Goal: Transaction & Acquisition: Purchase product/service

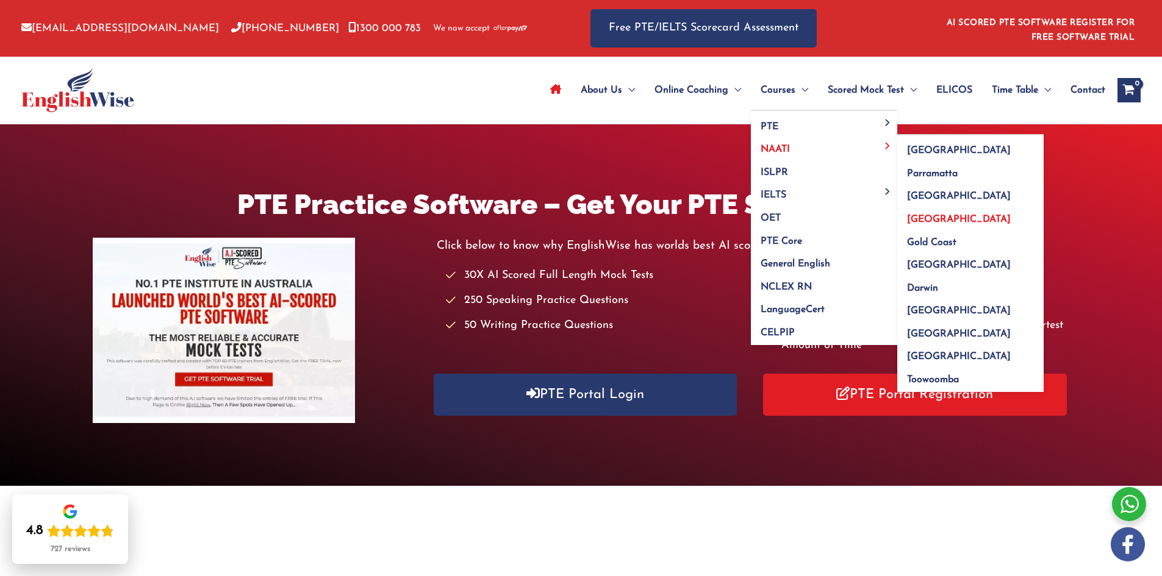
click at [920, 224] on span "[GEOGRAPHIC_DATA]" at bounding box center [959, 220] width 104 height 10
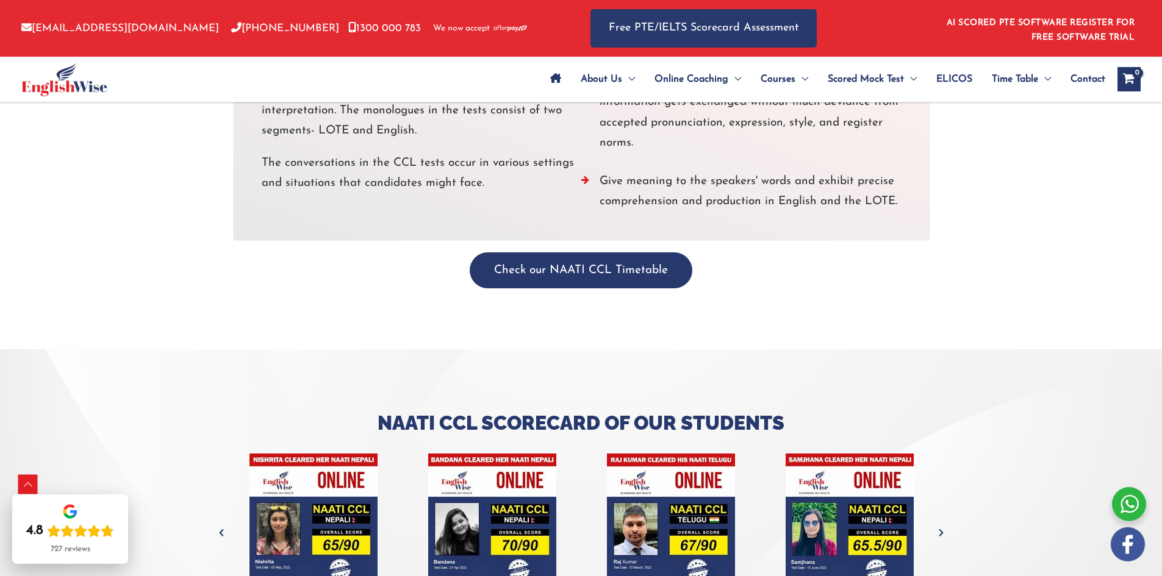
scroll to position [3522, 0]
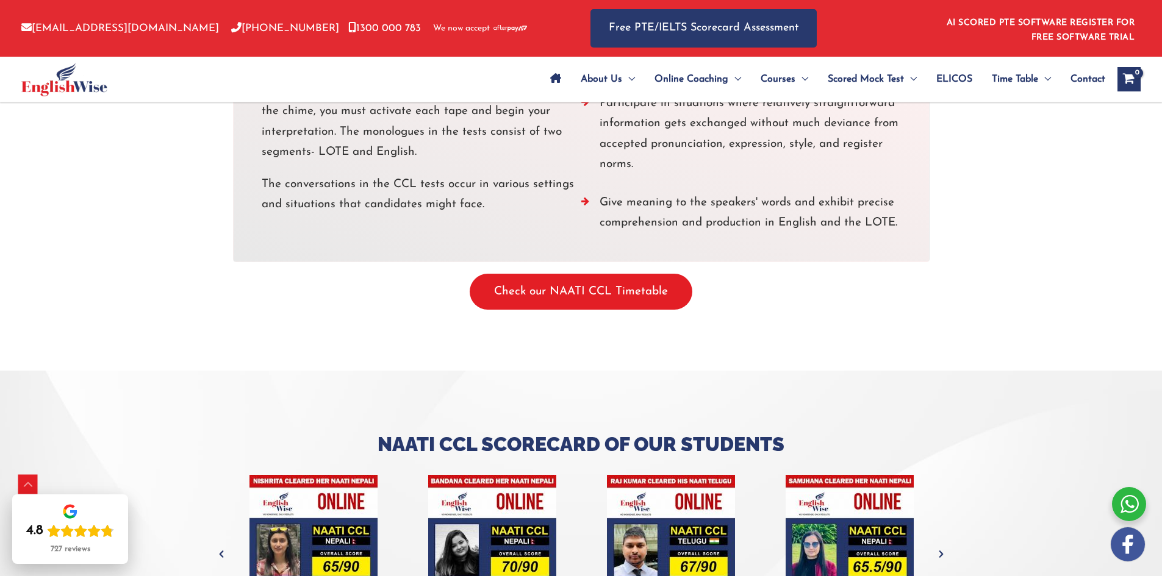
click at [558, 274] on button "Check our NAATI CCL Timetable" at bounding box center [581, 292] width 223 height 36
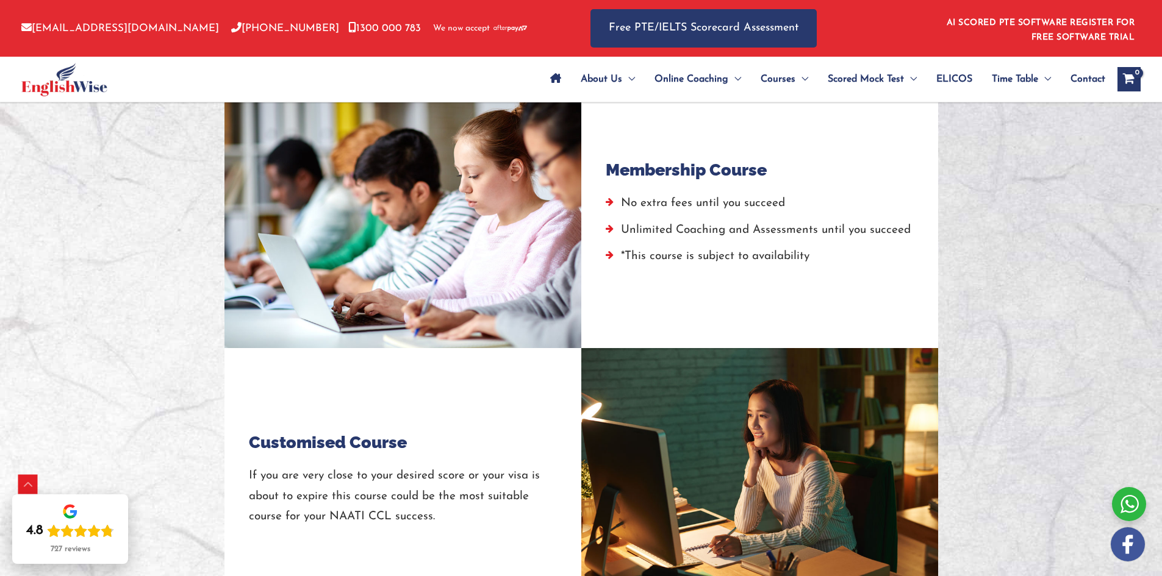
scroll to position [1220, 0]
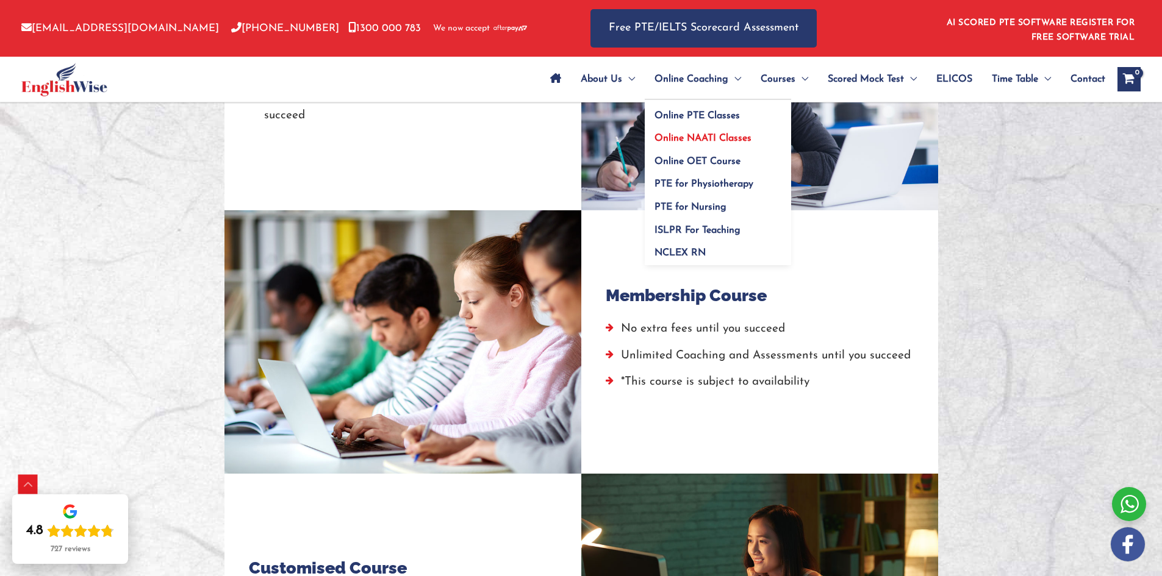
click at [717, 129] on link "Online NAATI Classes" at bounding box center [718, 134] width 146 height 23
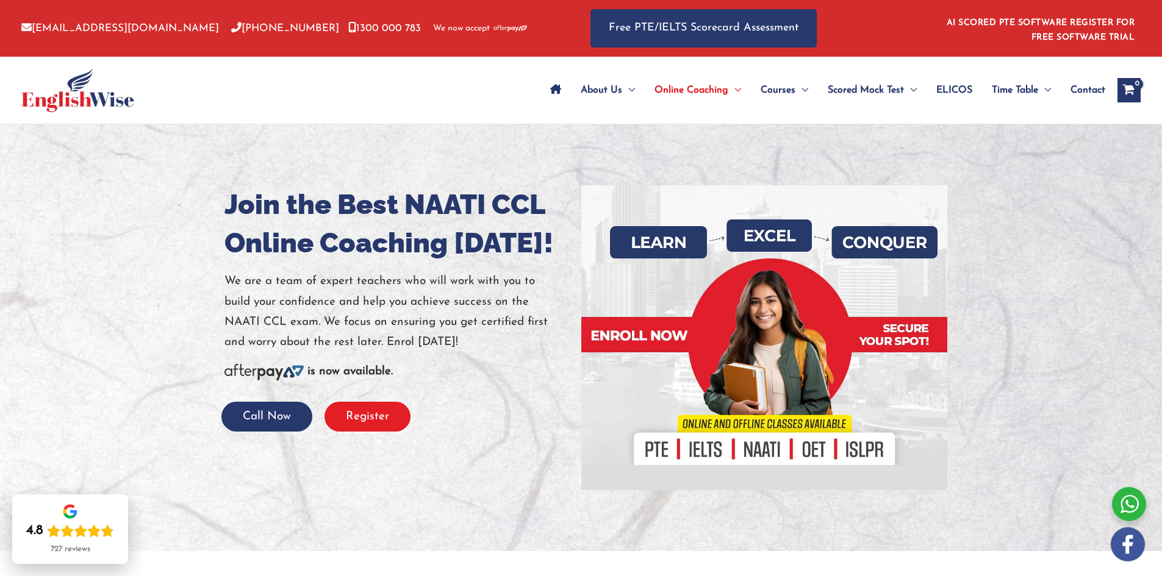
click at [352, 418] on button "Register" at bounding box center [367, 417] width 86 height 30
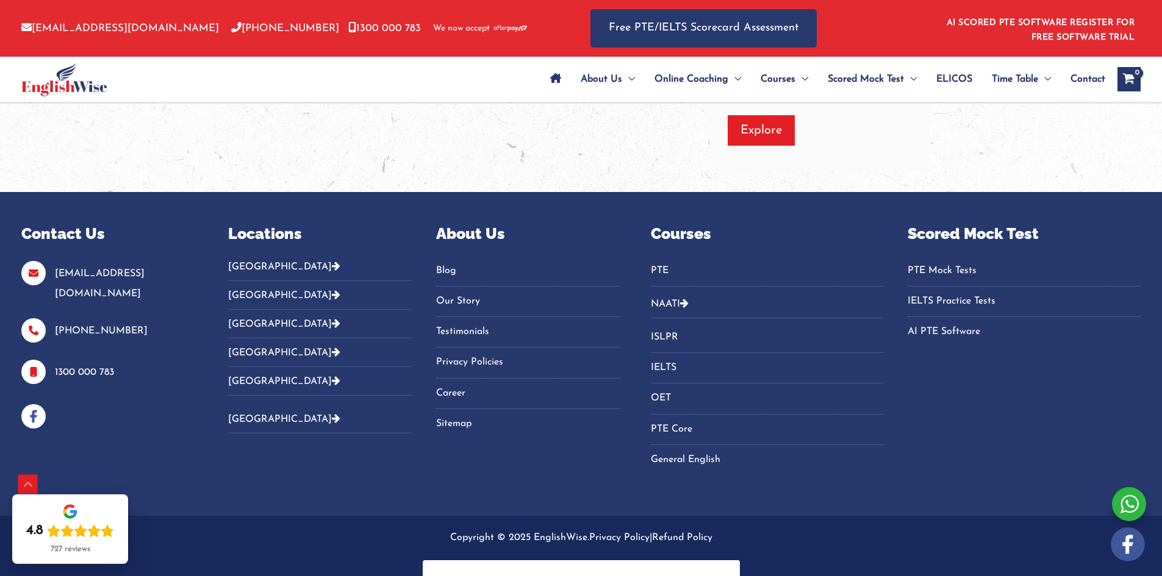
scroll to position [4176, 0]
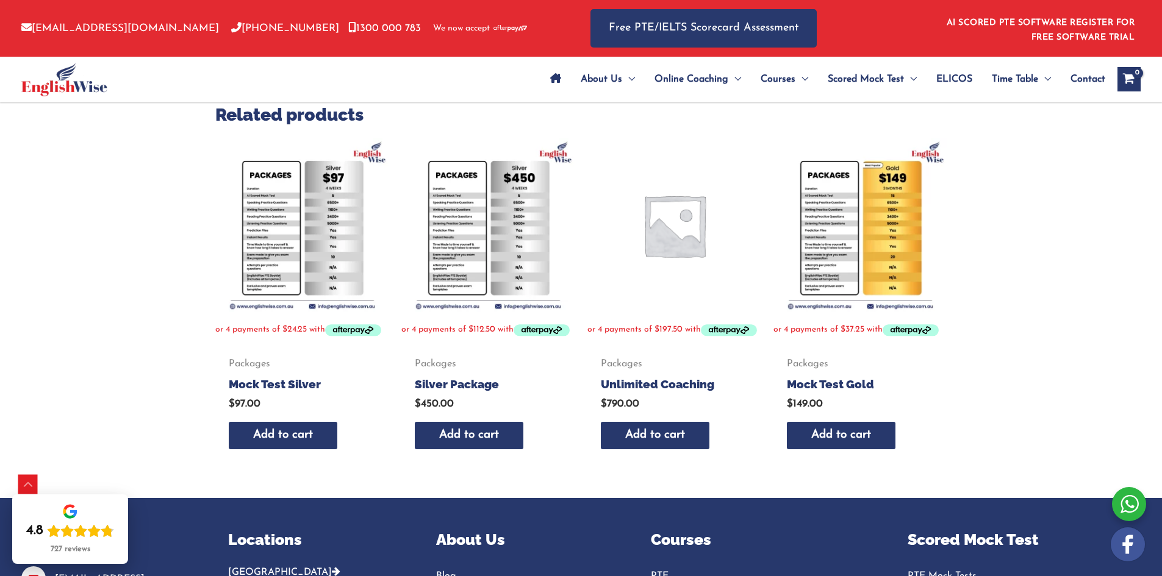
scroll to position [287, 0]
